Goal: Check status: Check status

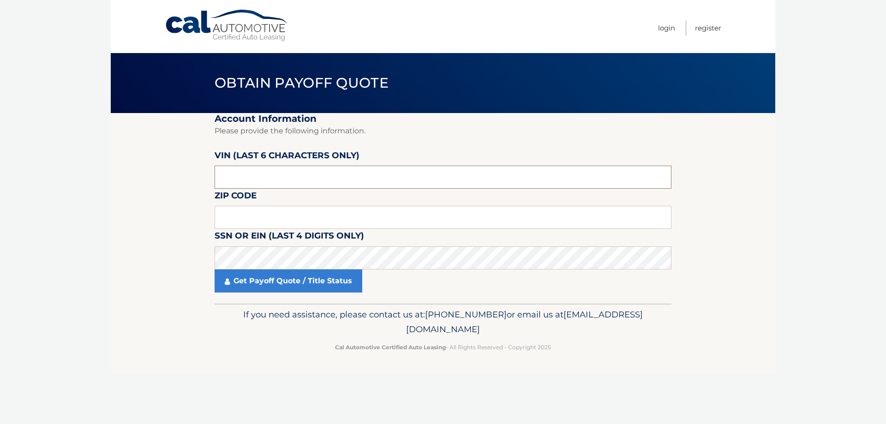
click at [249, 171] on input "text" at bounding box center [443, 177] width 457 height 23
type input "176595"
type input "16509"
click at [264, 280] on link "Get Payoff Quote / Title Status" at bounding box center [289, 281] width 148 height 23
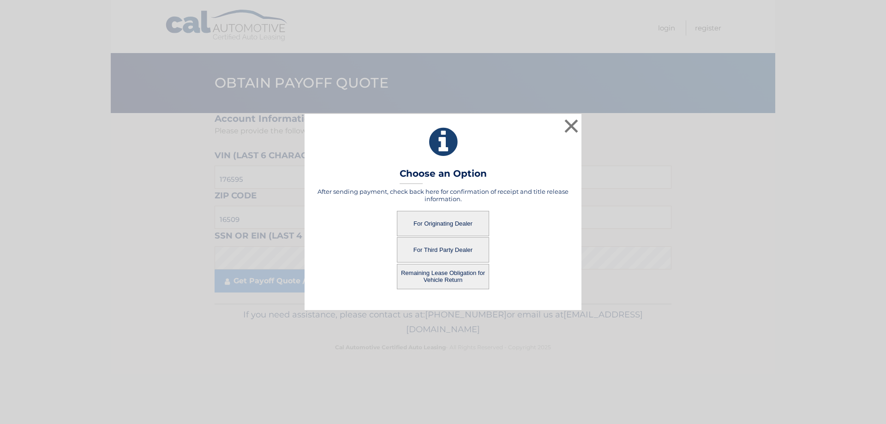
click at [448, 246] on button "For Third Party Dealer" at bounding box center [443, 249] width 92 height 25
click at [438, 249] on button "For Third Party Dealer" at bounding box center [443, 249] width 92 height 25
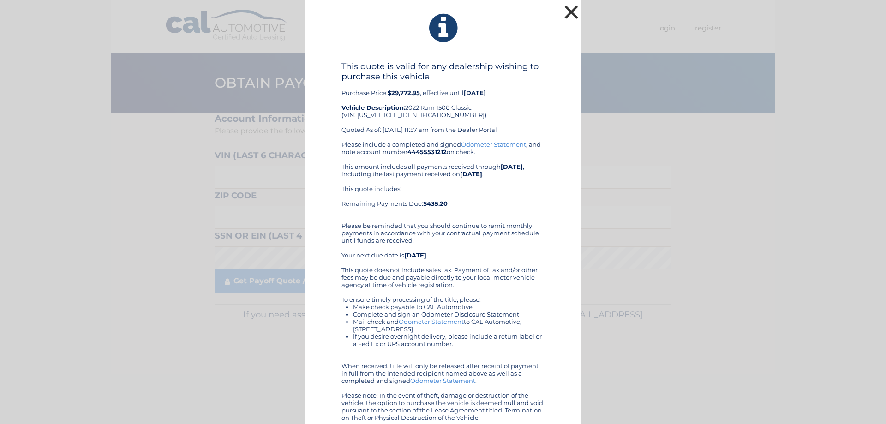
click at [566, 6] on button "×" at bounding box center [571, 12] width 18 height 18
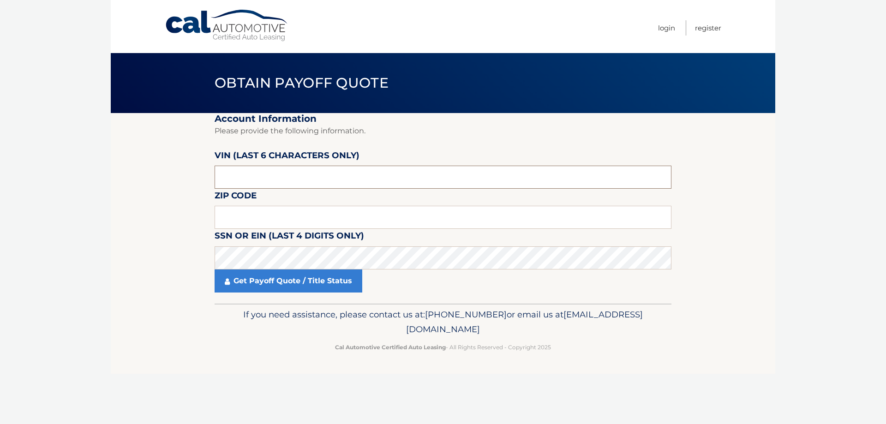
click at [266, 178] on input "text" at bounding box center [443, 177] width 457 height 23
click at [272, 219] on input "text" at bounding box center [443, 217] width 457 height 23
type input "16509"
click at [252, 172] on input "text" at bounding box center [443, 177] width 457 height 23
click at [323, 282] on link "Get Payoff Quote / Title Status" at bounding box center [289, 281] width 148 height 23
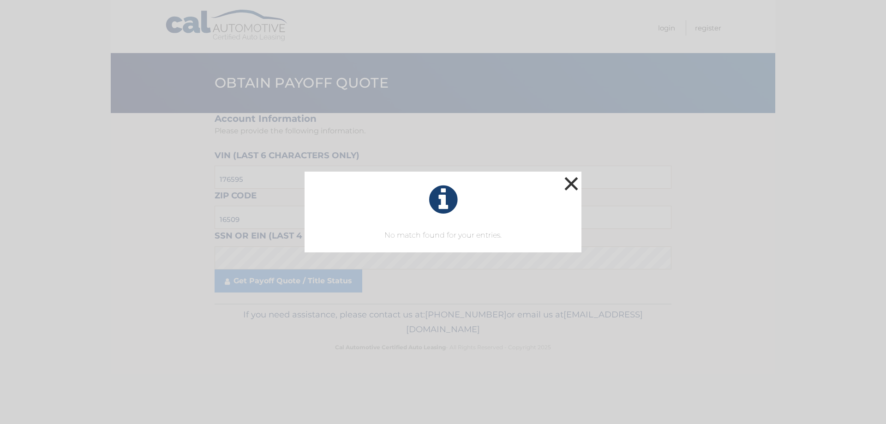
click at [569, 181] on button "×" at bounding box center [571, 183] width 18 height 18
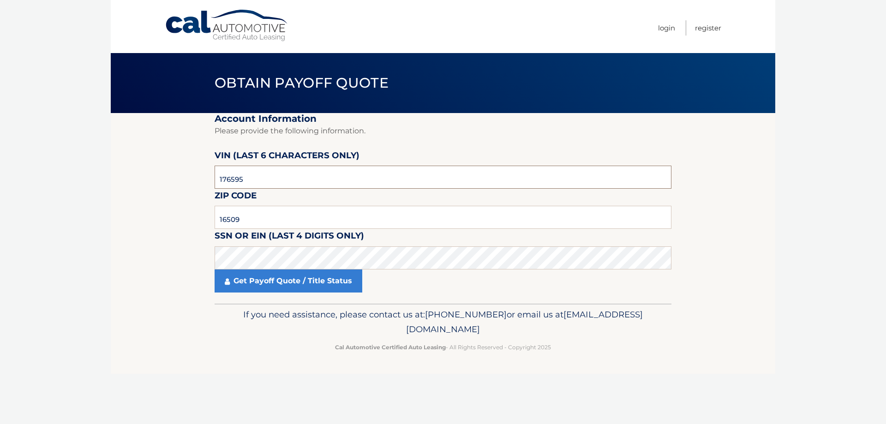
click at [282, 178] on input "176595" at bounding box center [443, 177] width 457 height 23
type input "1*****"
type input "176595"
click at [281, 282] on link "Get Payoff Quote / Title Status" at bounding box center [289, 281] width 148 height 23
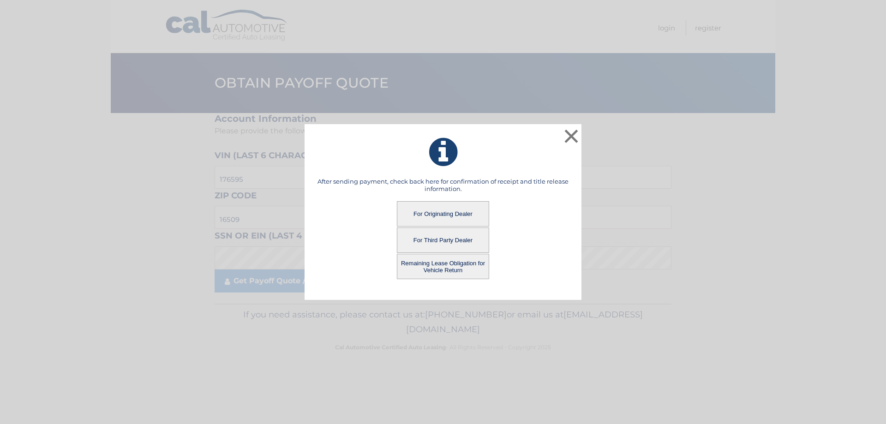
click at [428, 211] on button "For Originating Dealer" at bounding box center [443, 213] width 92 height 25
click at [439, 210] on button "For Originating Dealer" at bounding box center [443, 213] width 92 height 25
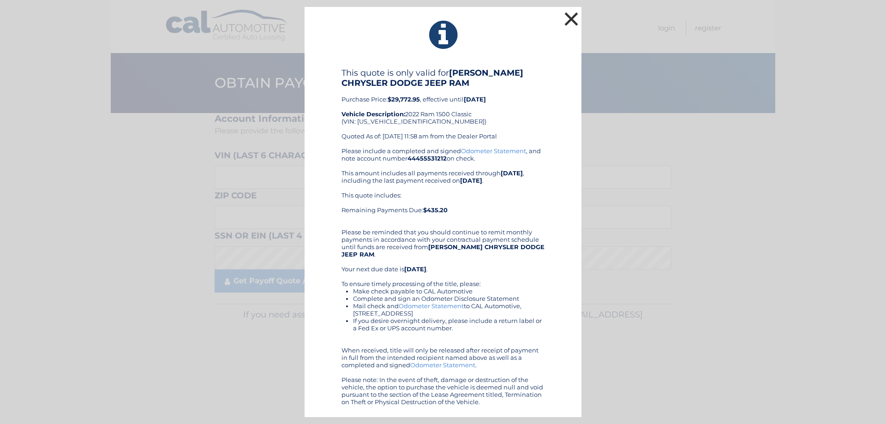
click at [569, 14] on button "×" at bounding box center [571, 19] width 18 height 18
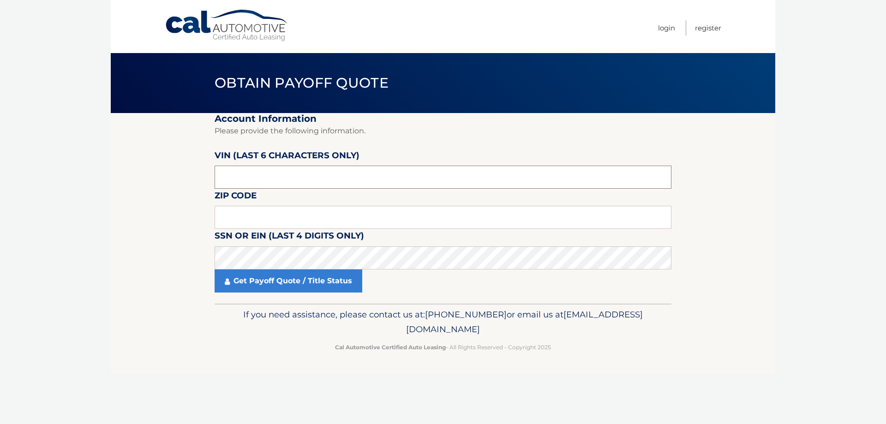
click at [261, 175] on input "text" at bounding box center [443, 177] width 457 height 23
type input "176595"
type input "16509"
click at [258, 277] on link "Get Payoff Quote / Title Status" at bounding box center [289, 281] width 148 height 23
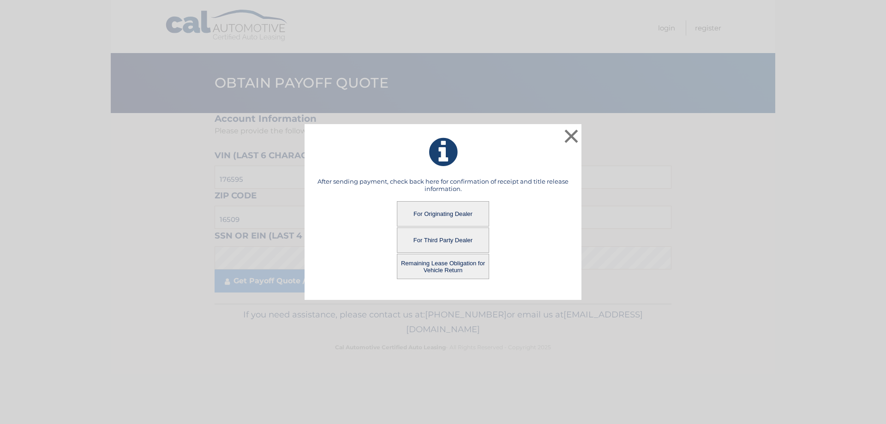
click at [419, 266] on button "Remaining Lease Obligation for Vehicle Return" at bounding box center [443, 266] width 92 height 25
click at [455, 261] on button "Remaining Lease Obligation for Vehicle Return" at bounding box center [443, 266] width 92 height 25
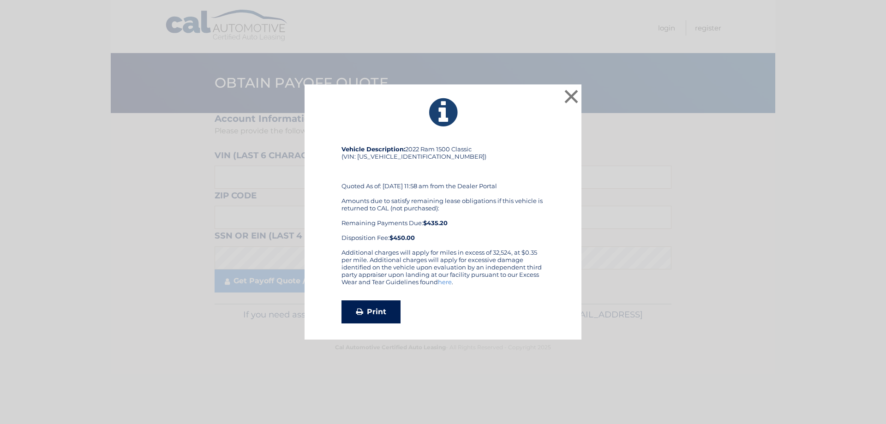
click at [379, 309] on link "Print" at bounding box center [370, 311] width 59 height 23
